Goal: Task Accomplishment & Management: Manage account settings

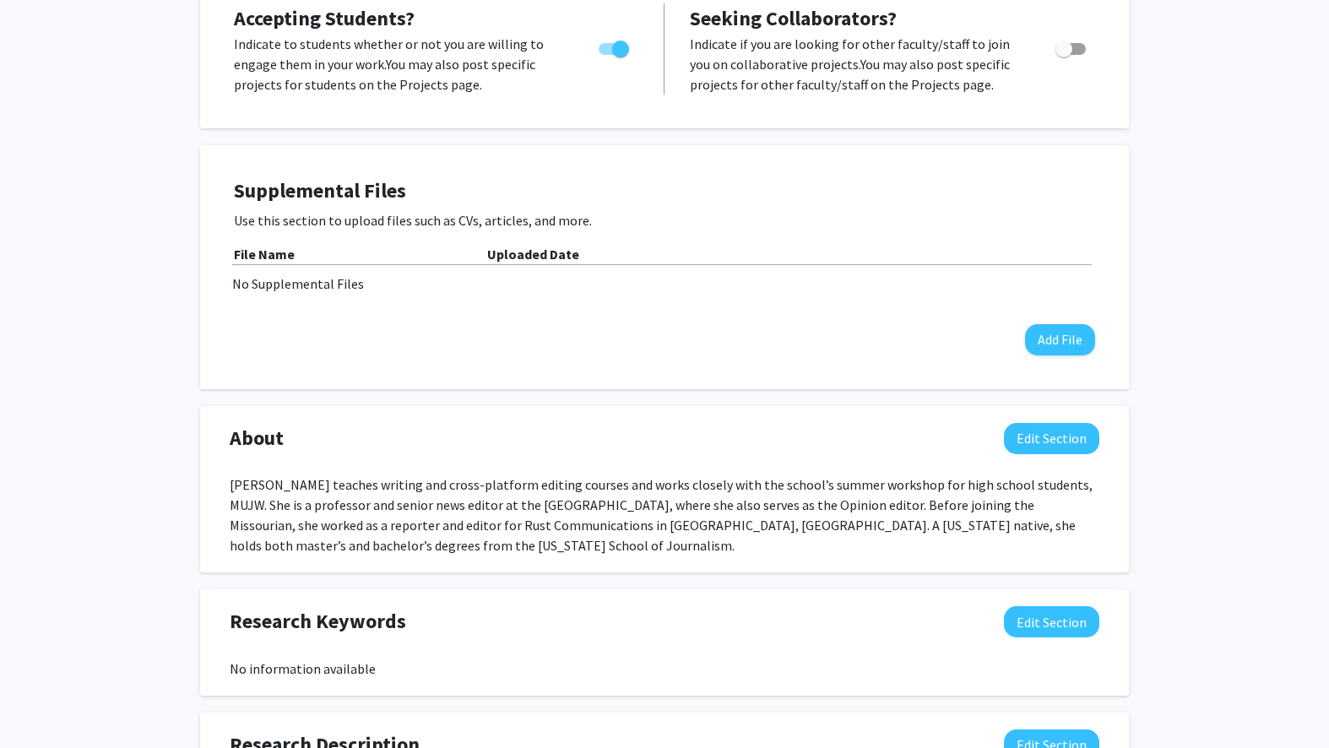
scroll to position [393, 0]
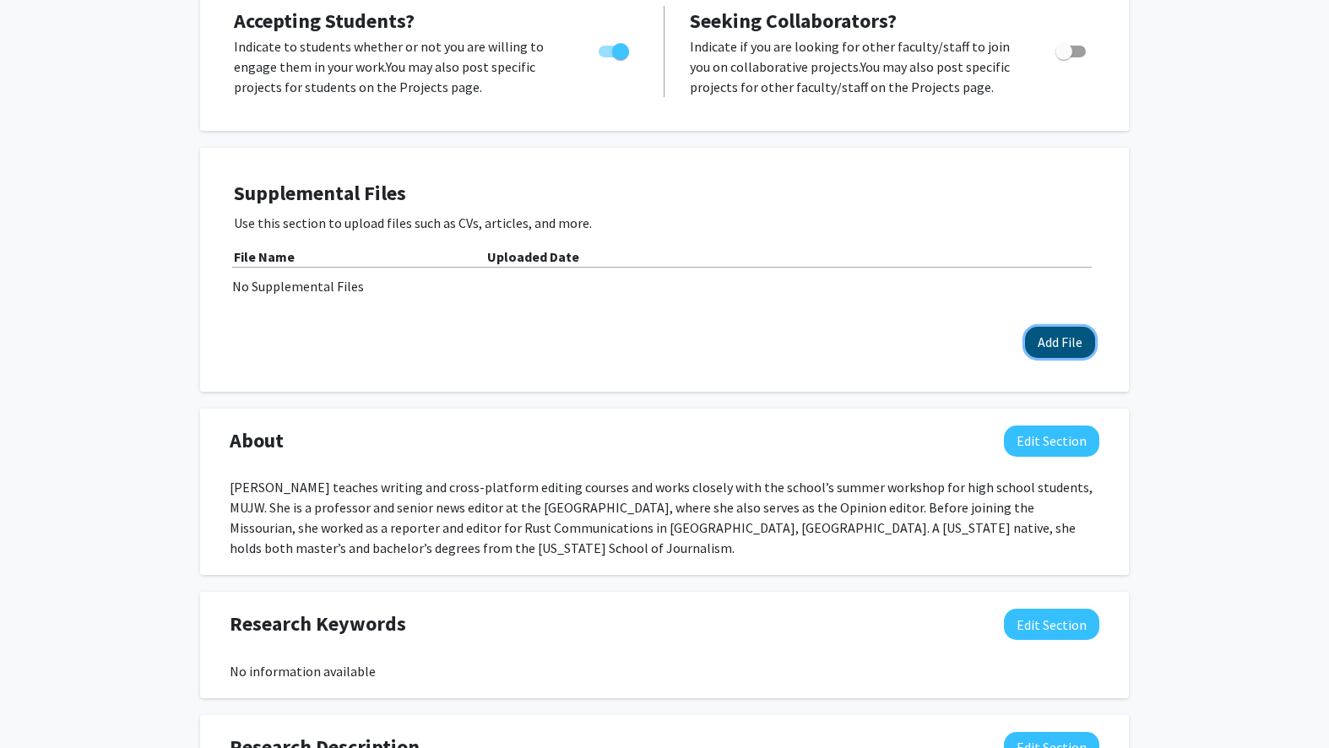
click at [1047, 327] on button "Add File" at bounding box center [1060, 342] width 70 height 31
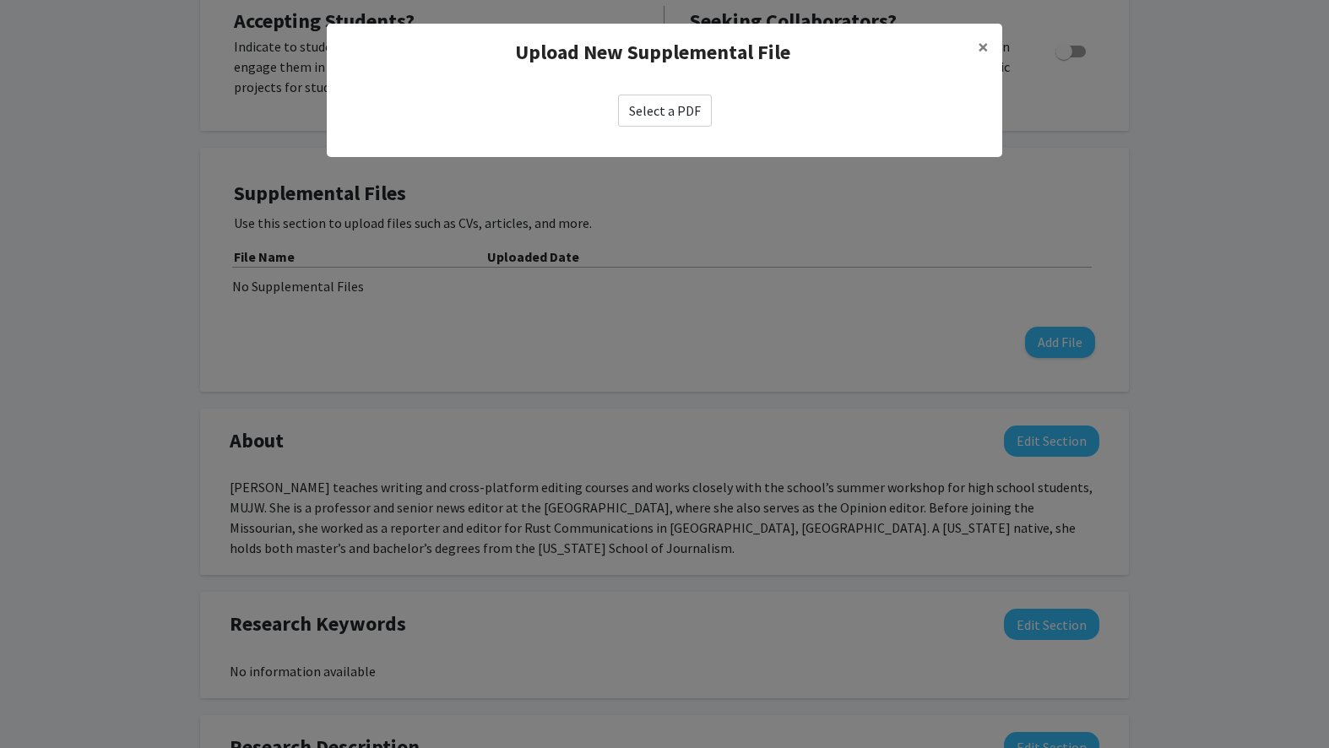
click at [655, 110] on label "Select a PDF" at bounding box center [665, 111] width 94 height 32
click at [0, 0] on input "Select a PDF" at bounding box center [0, 0] width 0 height 0
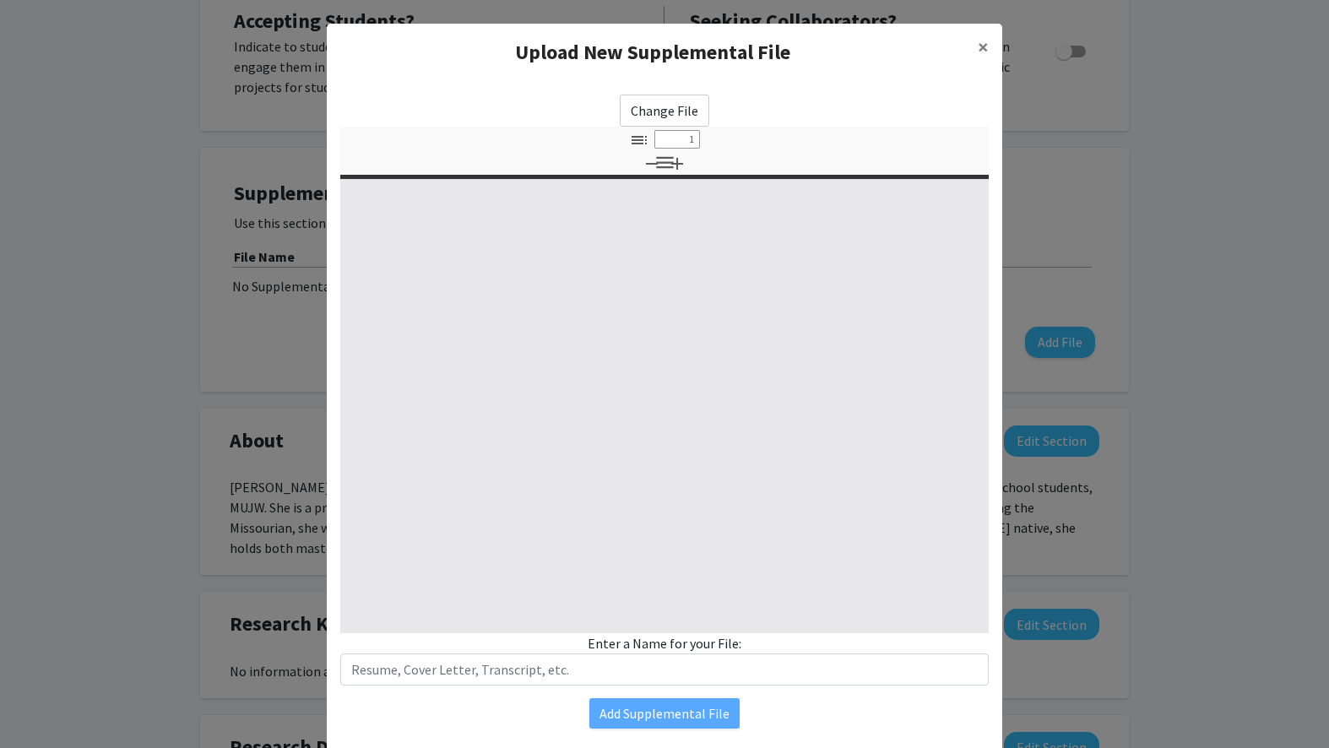
type input "0"
select select "custom"
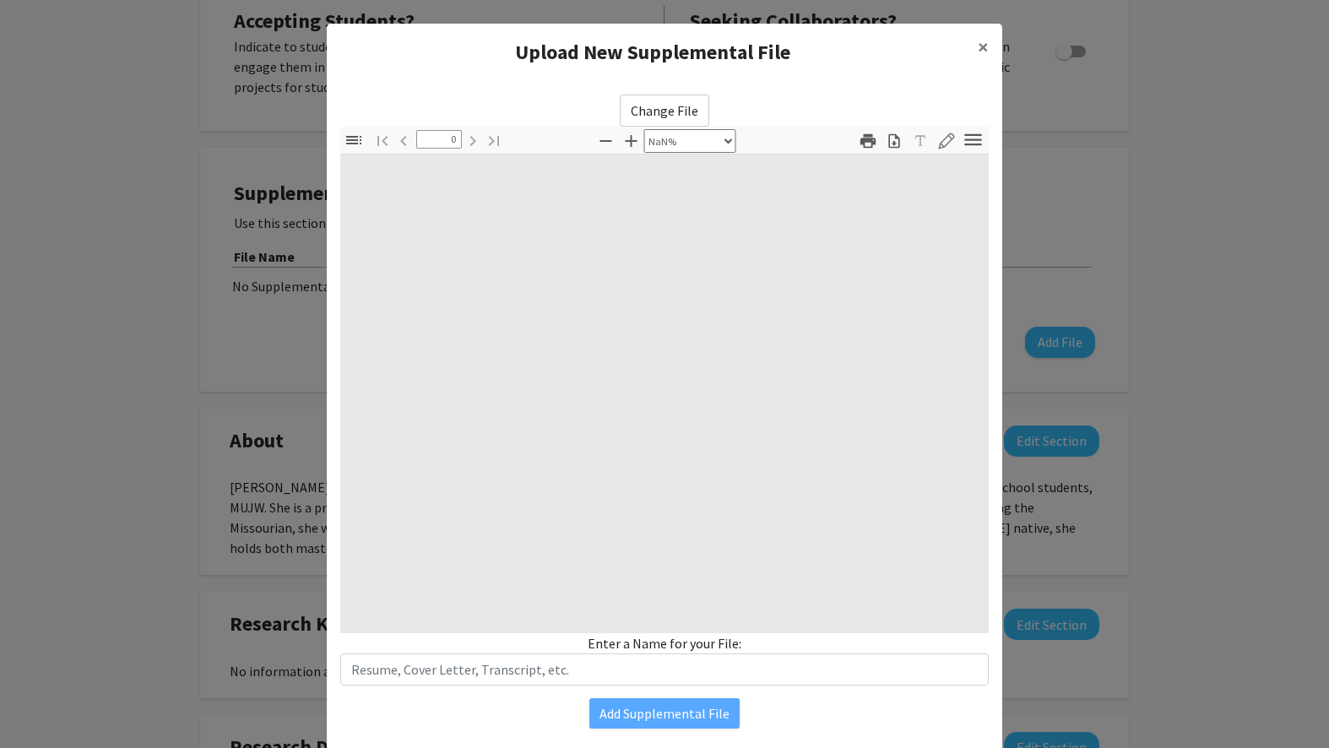
type input "1"
select select "auto"
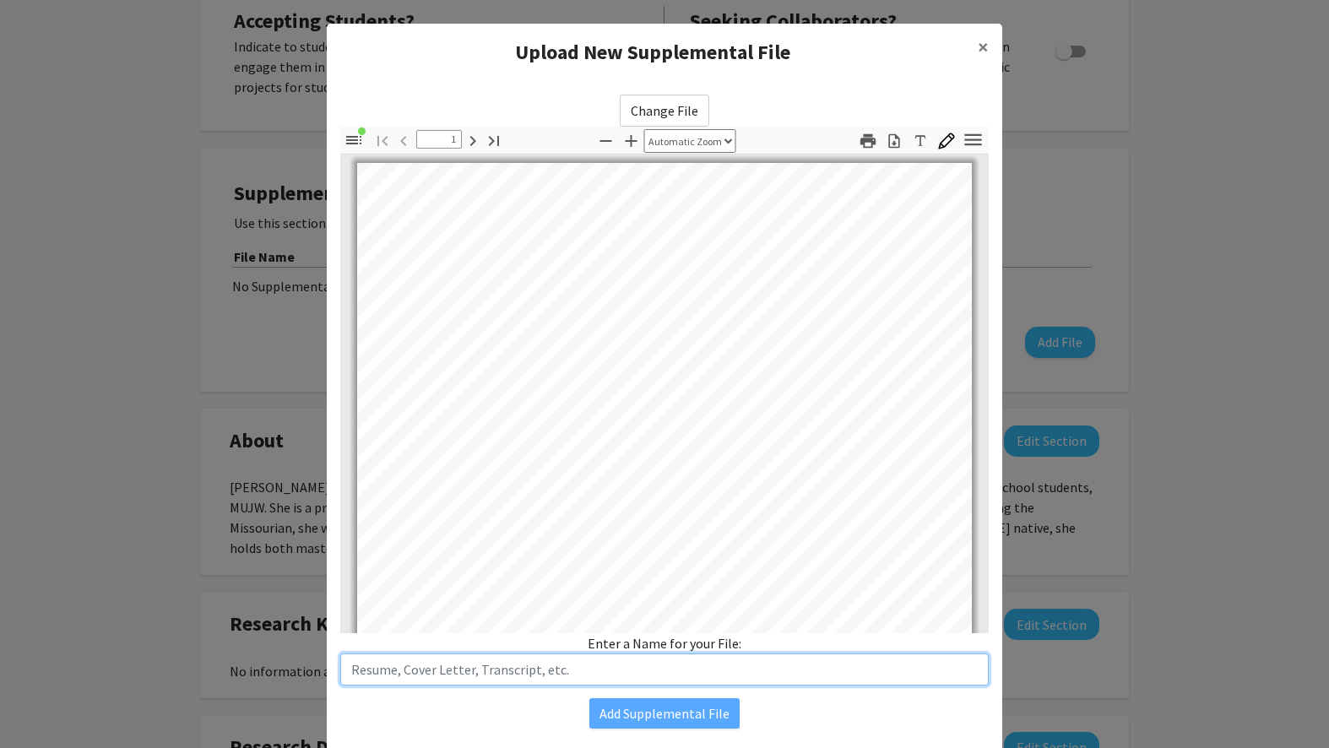
click at [538, 671] on input "text" at bounding box center [664, 670] width 649 height 32
type input "[PERSON_NAME] Curriculum Vitae"
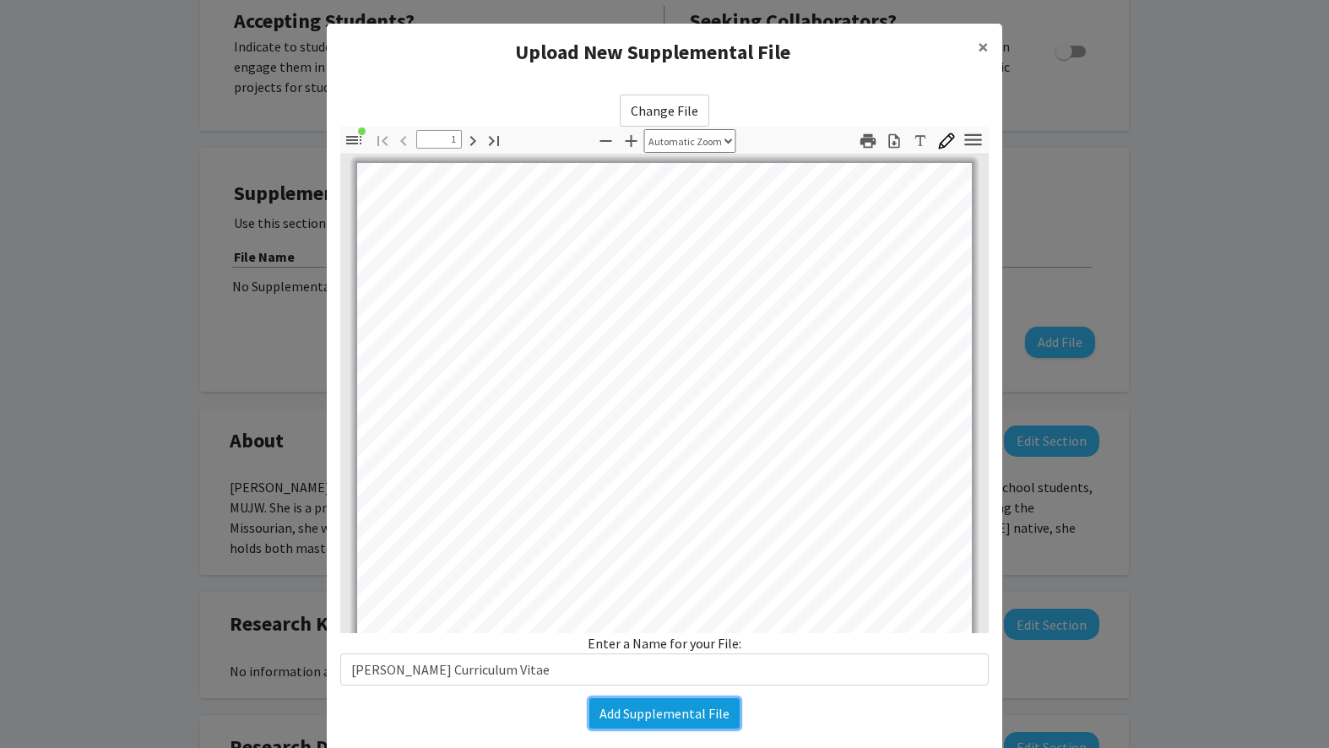
click at [667, 707] on button "Add Supplemental File" at bounding box center [665, 714] width 150 height 30
click at [699, 710] on button "Add Supplemental File" at bounding box center [665, 714] width 150 height 30
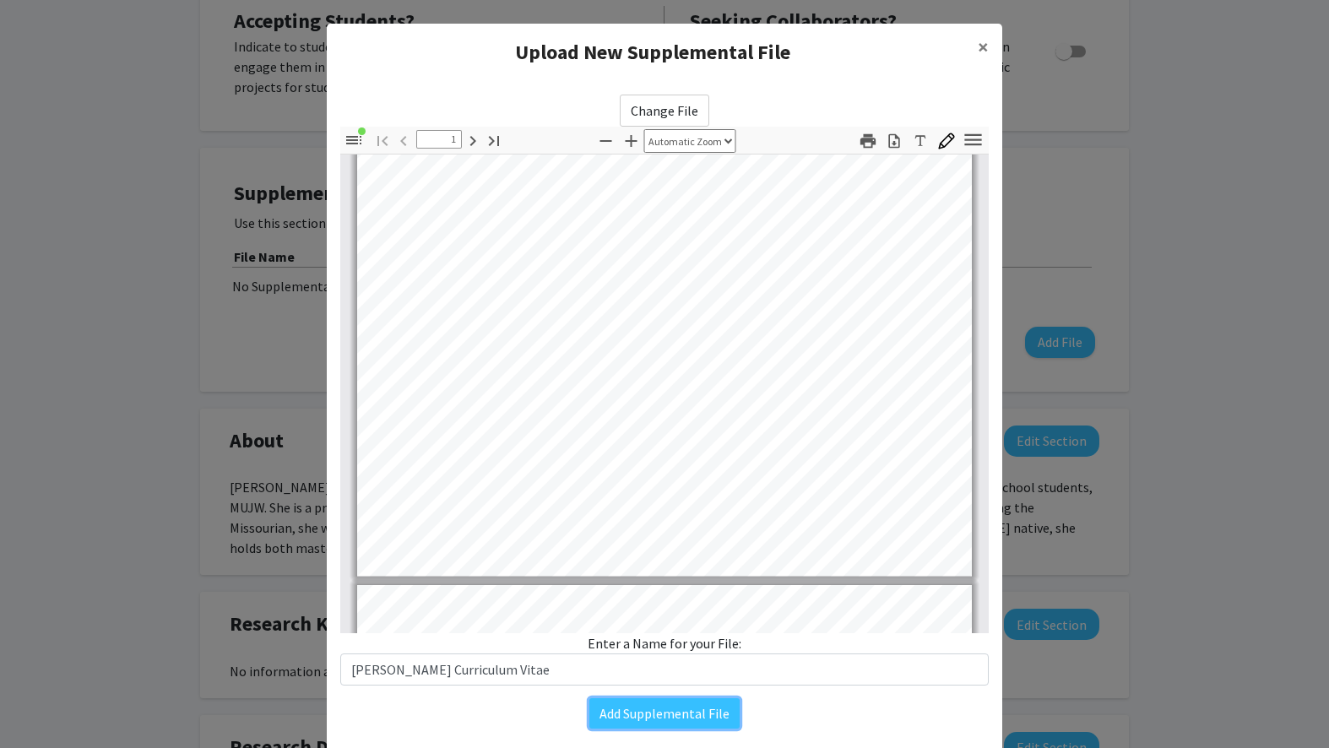
scroll to position [405, 0]
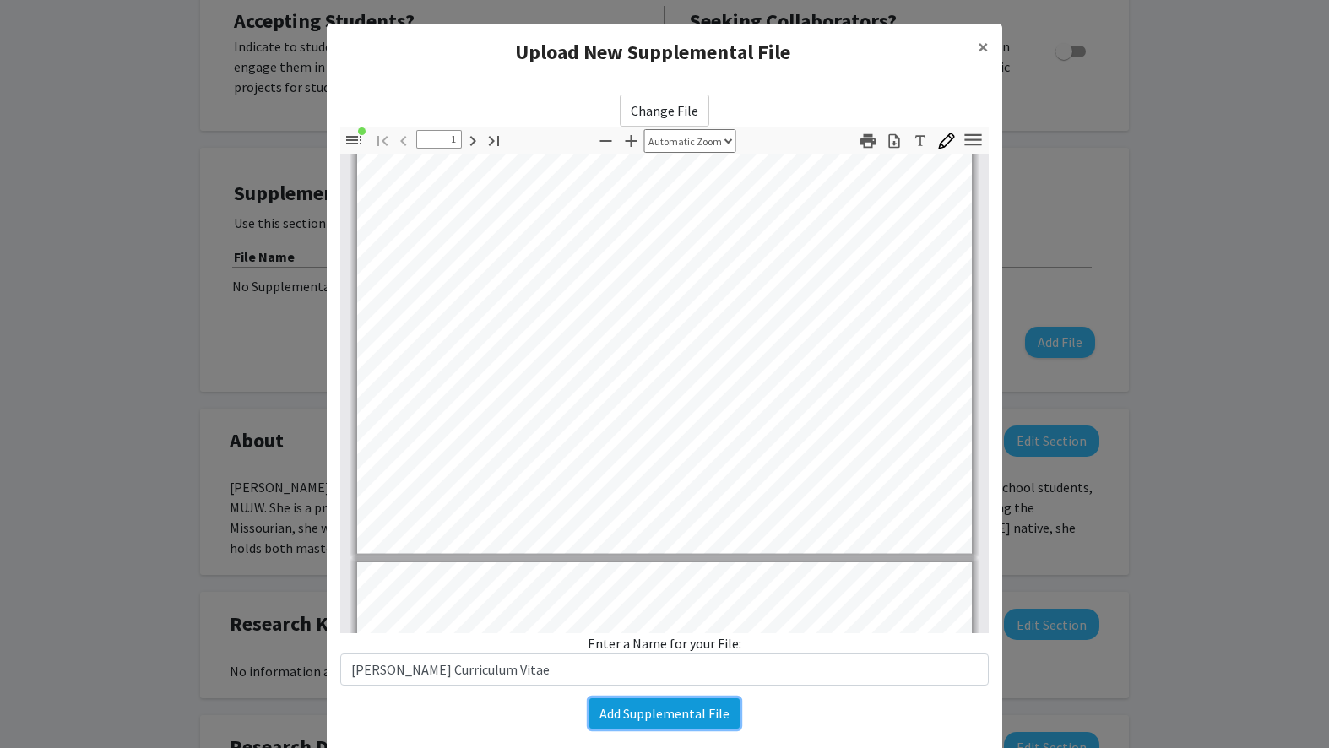
click at [703, 725] on button "Add Supplemental File" at bounding box center [665, 714] width 150 height 30
click at [981, 46] on span "×" at bounding box center [983, 47] width 11 height 26
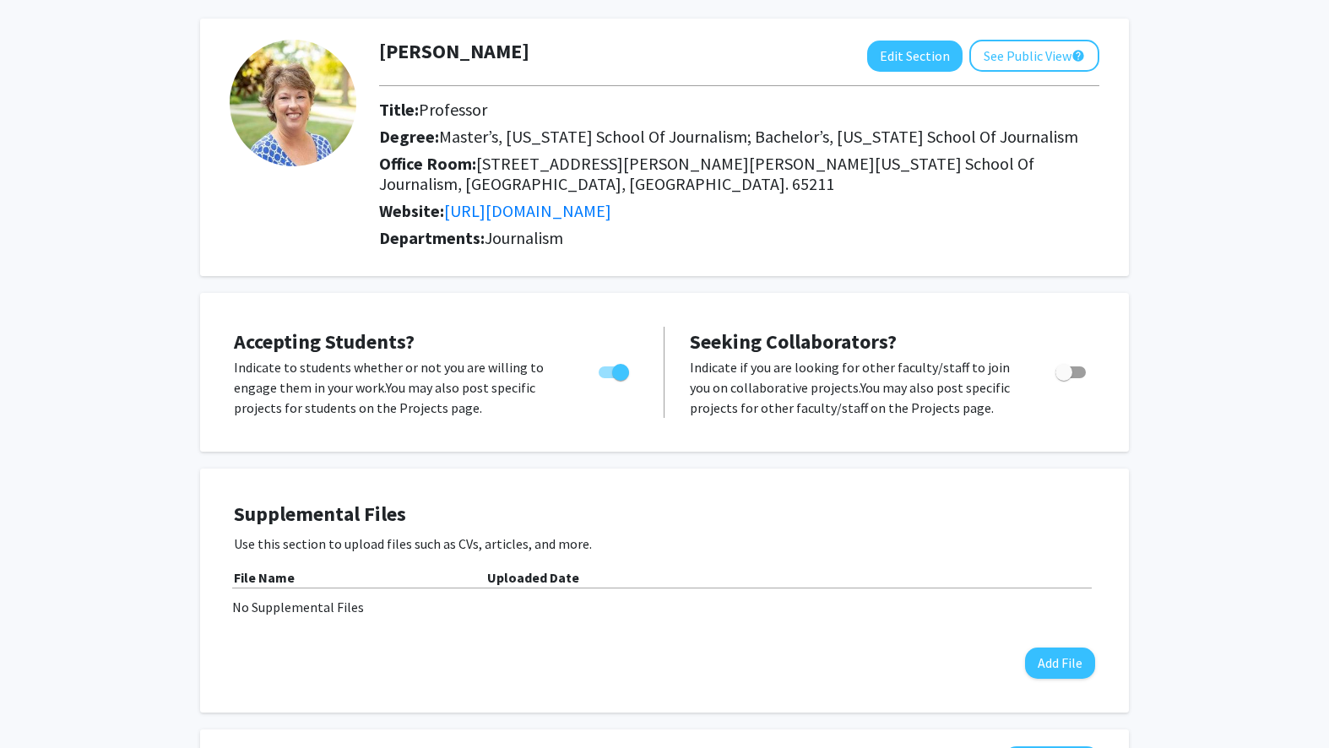
scroll to position [69, 0]
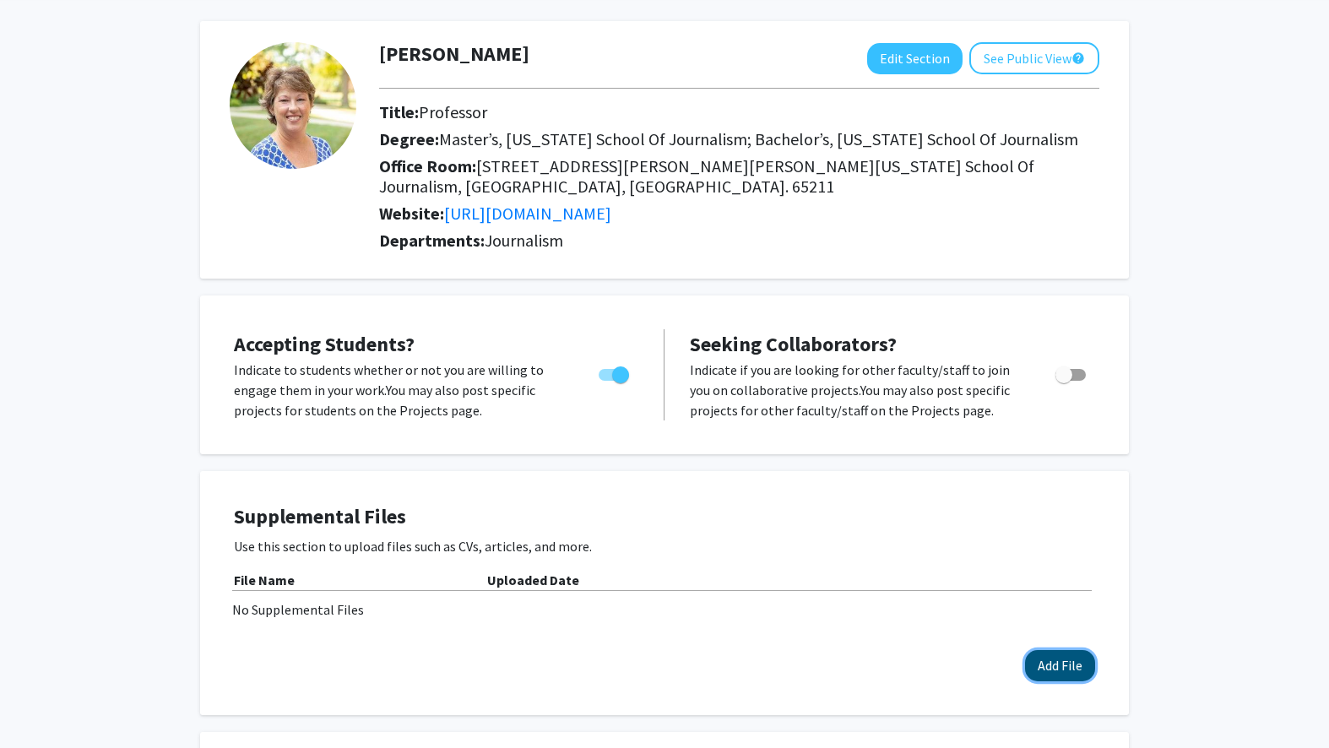
click at [1051, 651] on button "Add File" at bounding box center [1060, 665] width 70 height 31
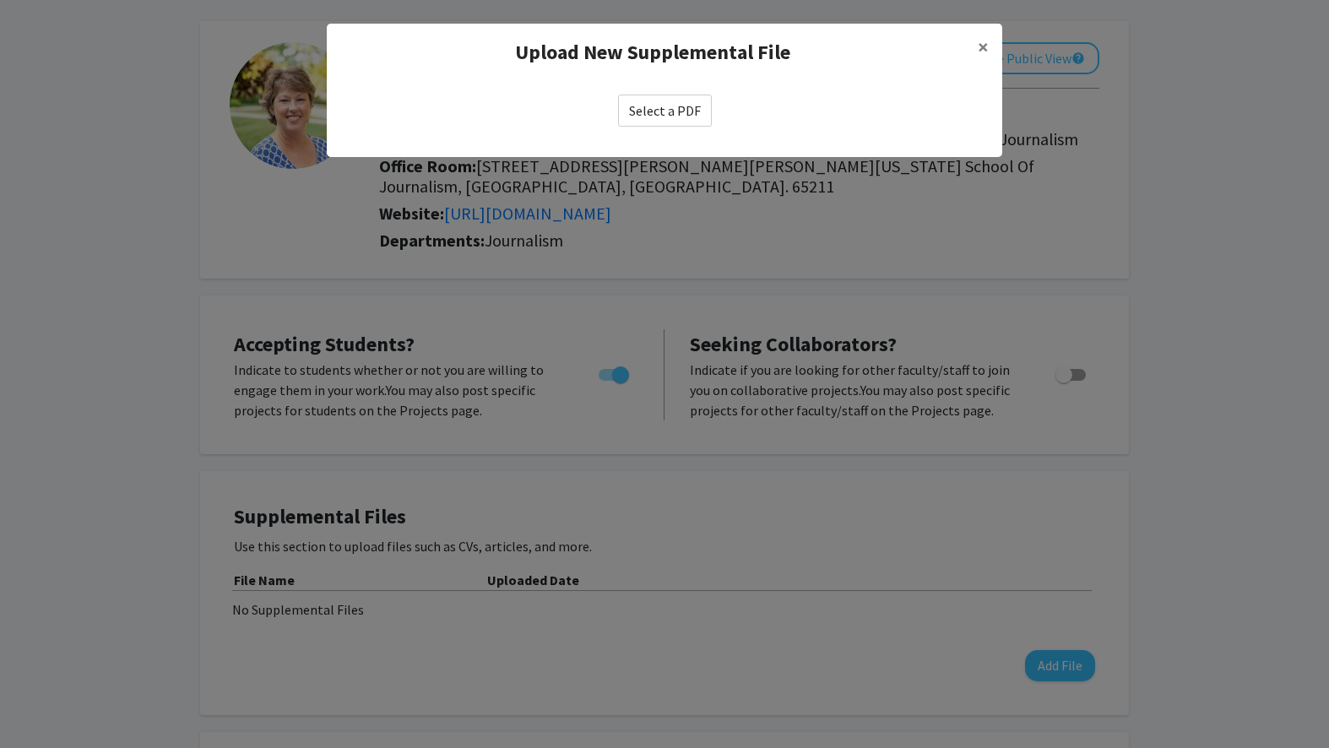
click at [644, 111] on label "Select a PDF" at bounding box center [665, 111] width 94 height 32
click at [0, 0] on input "Select a PDF" at bounding box center [0, 0] width 0 height 0
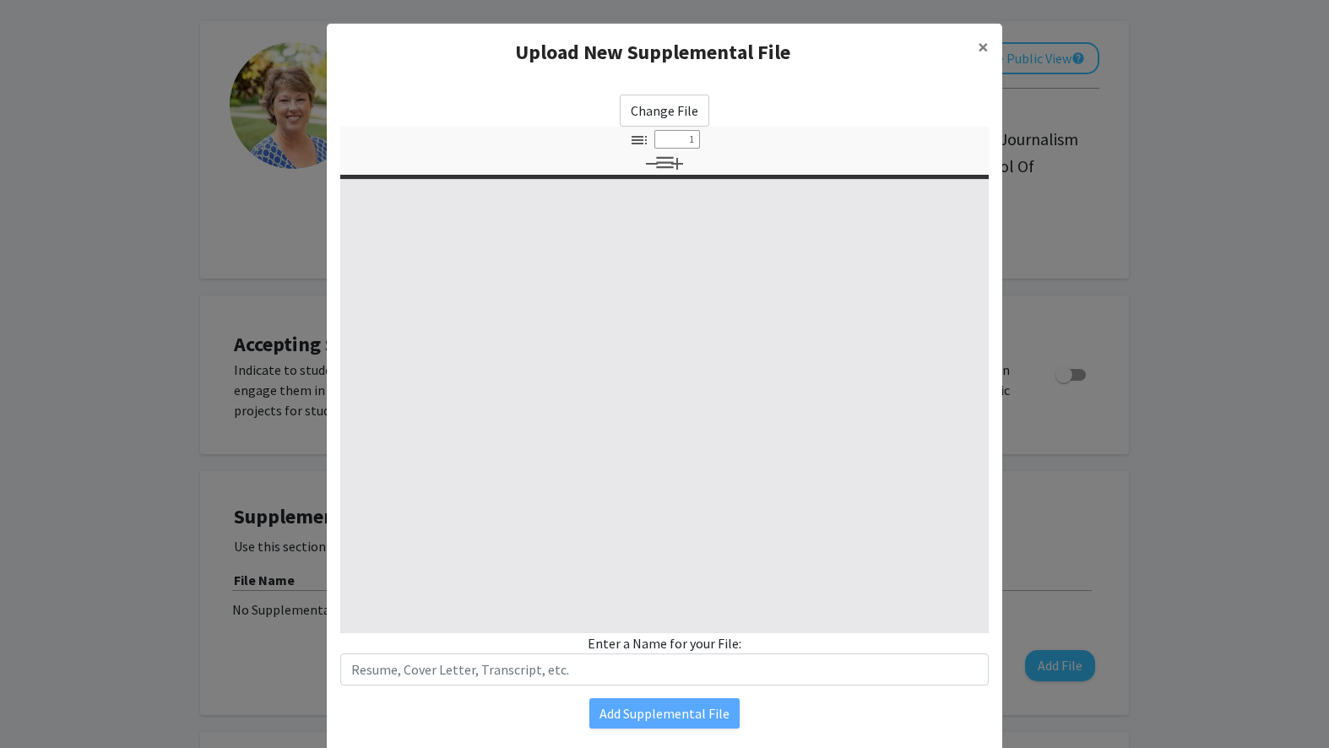
select select "custom"
type input "0"
select select "custom"
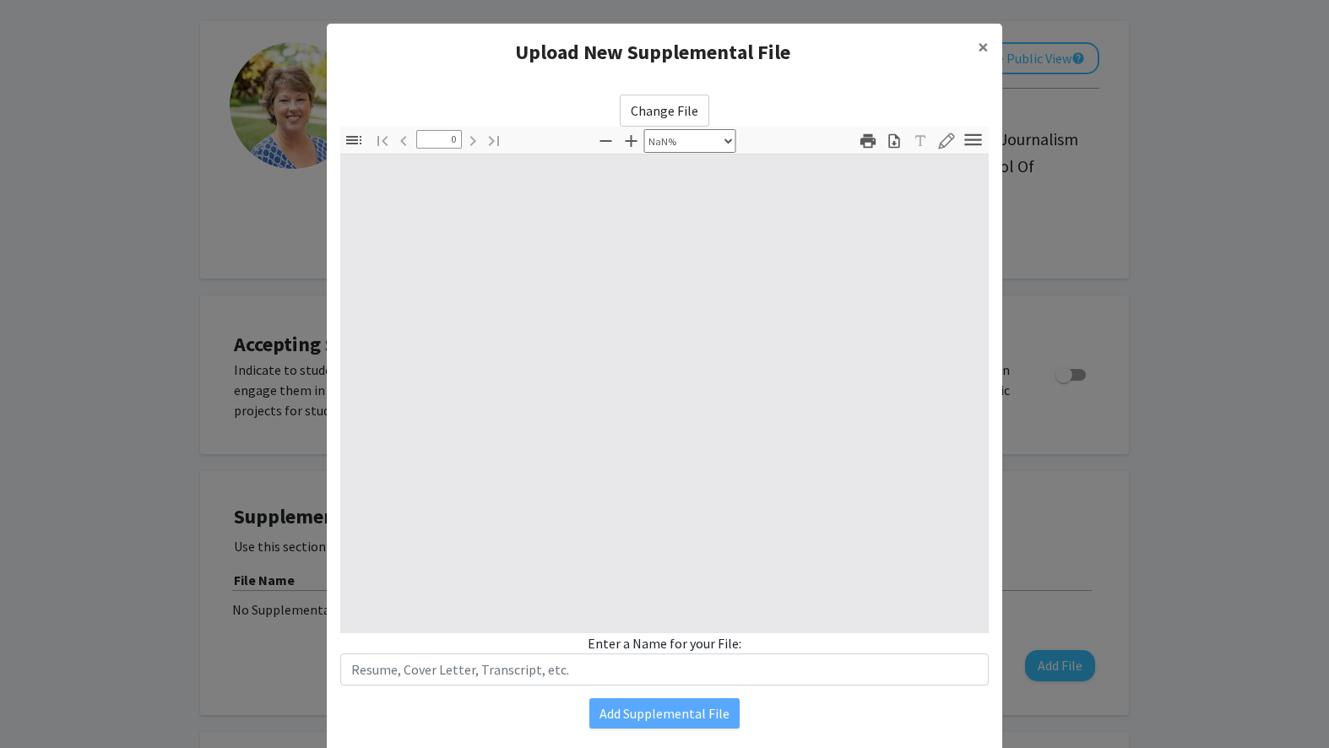
type input "1"
select select "auto"
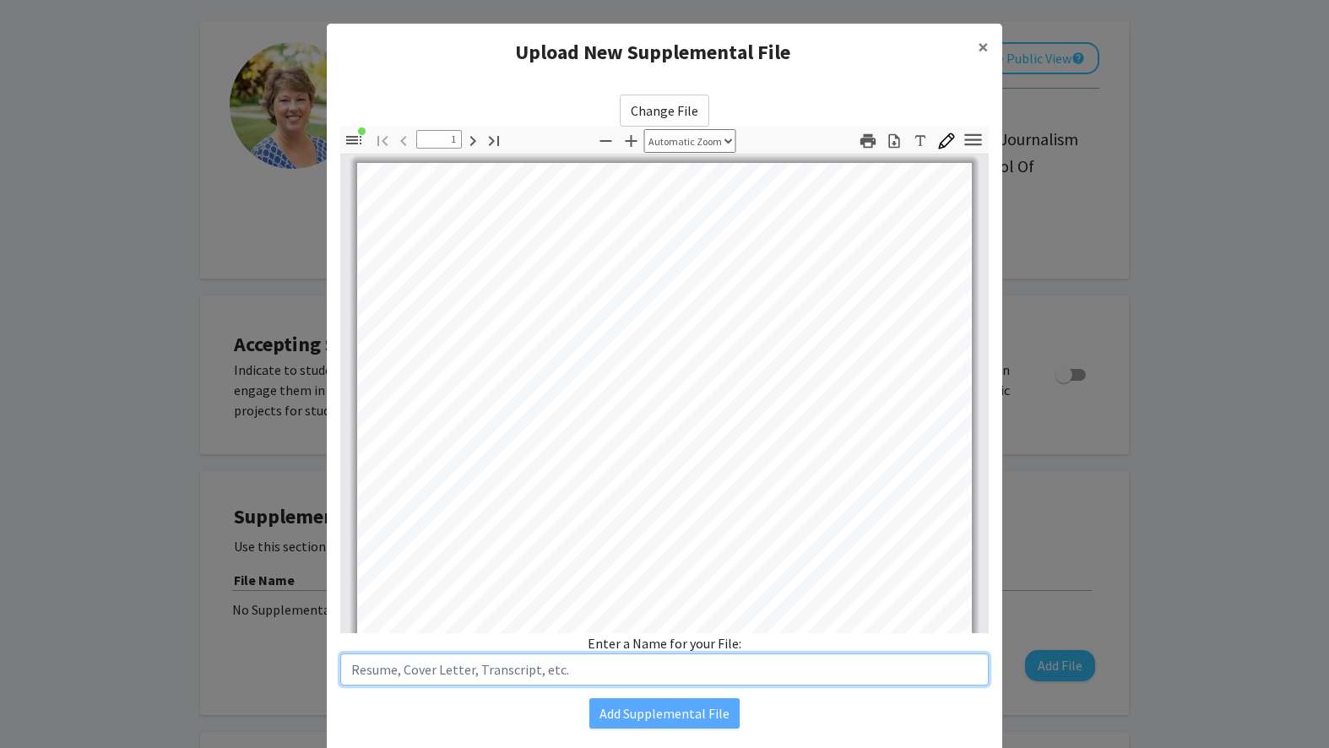
click at [632, 666] on input "text" at bounding box center [664, 670] width 649 height 32
type input "Laura Johnston CV"
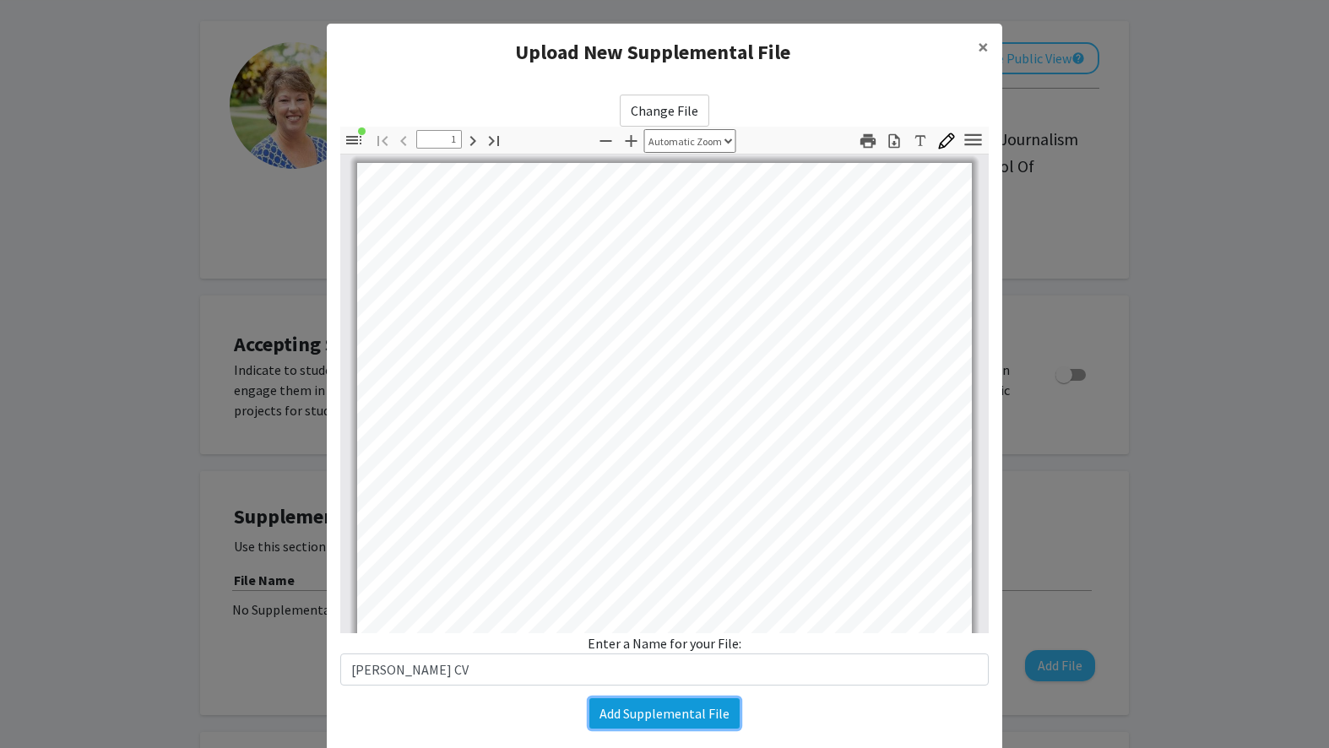
click at [708, 710] on button "Add Supplemental File" at bounding box center [665, 714] width 150 height 30
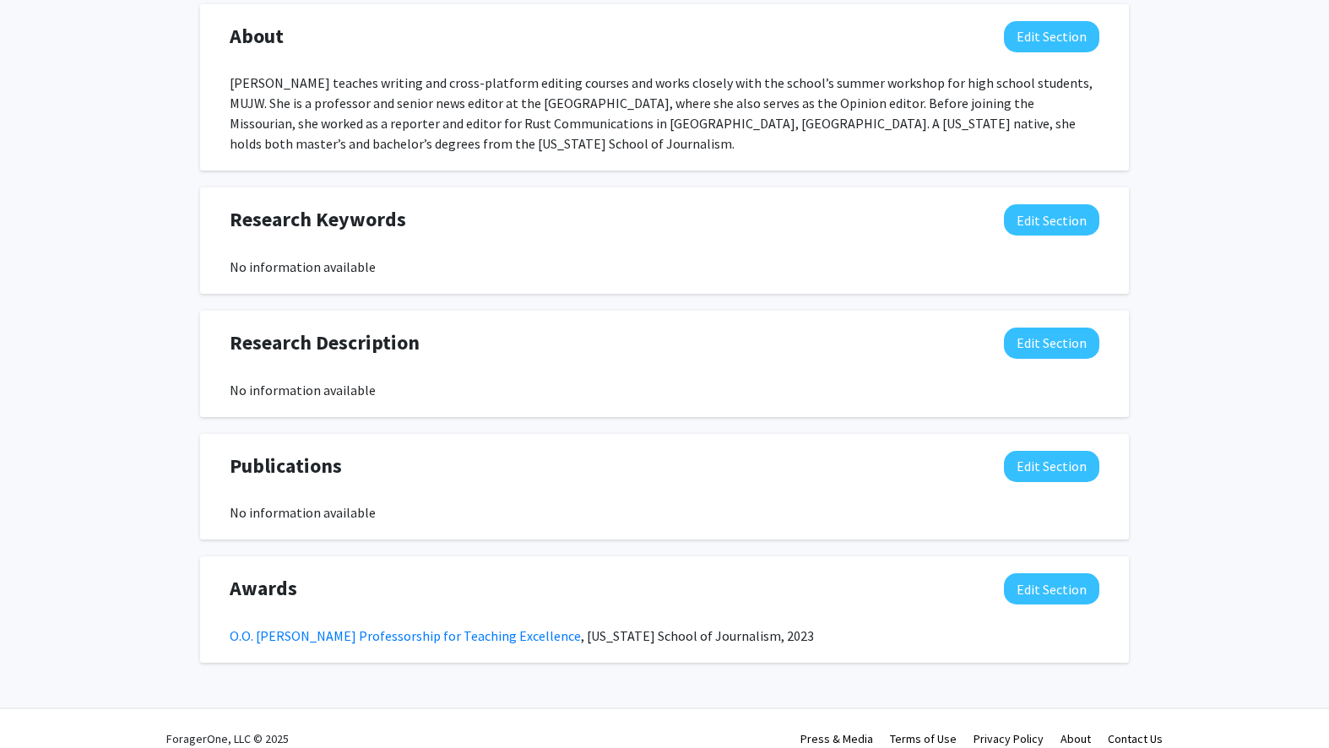
scroll to position [0, 0]
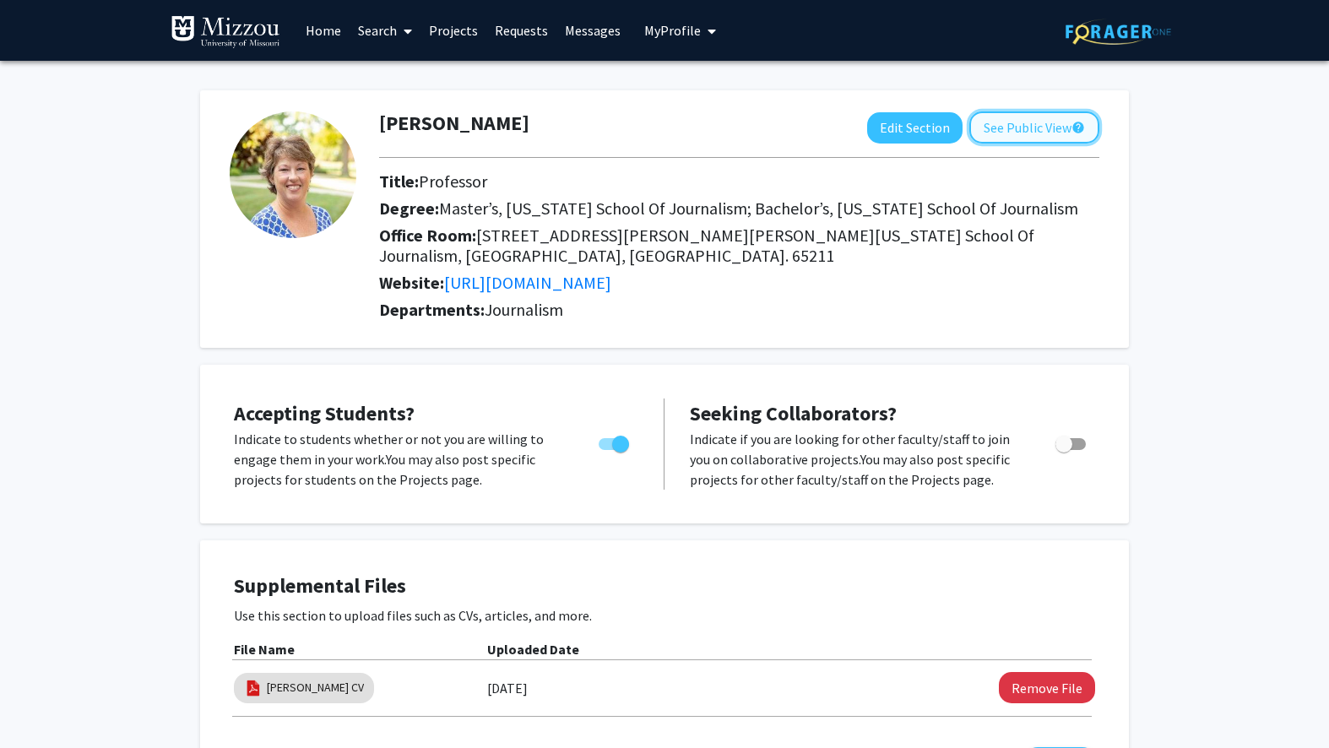
click at [1006, 127] on button "See Public View help" at bounding box center [1035, 127] width 130 height 32
